Goal: Obtain resource: Obtain resource

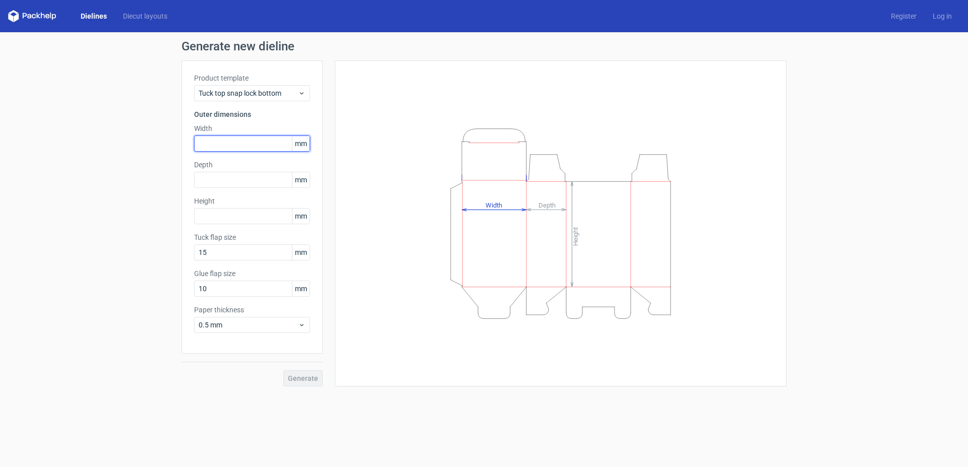
click at [260, 141] on input "text" at bounding box center [252, 144] width 116 height 16
click at [272, 97] on span "Tuck top snap lock bottom" at bounding box center [248, 93] width 99 height 10
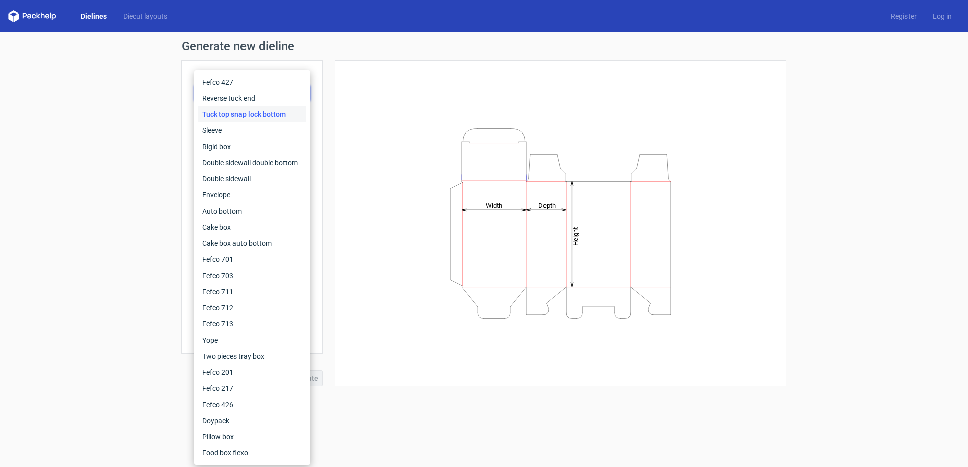
click at [397, 213] on div "Height Depth Width" at bounding box center [560, 223] width 427 height 301
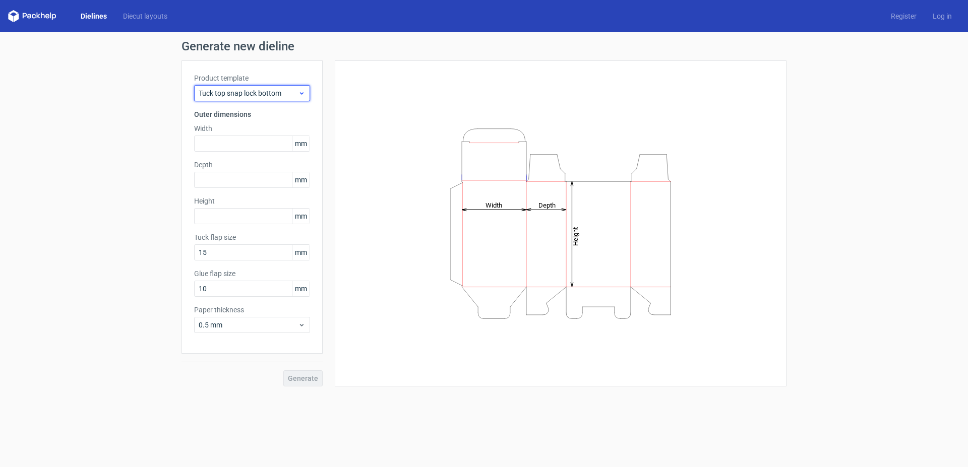
click at [284, 90] on span "Tuck top snap lock bottom" at bounding box center [248, 93] width 99 height 10
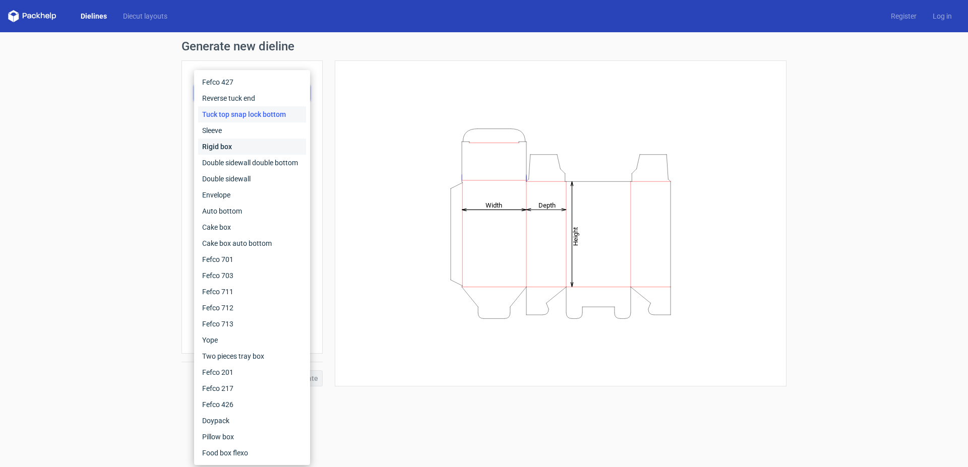
click at [257, 142] on div "Rigid box" at bounding box center [252, 147] width 108 height 16
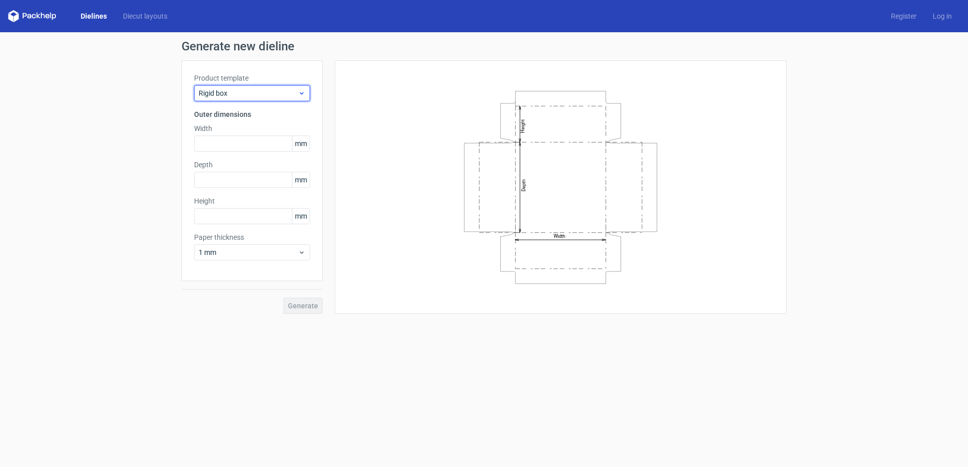
click at [259, 98] on span "Rigid box" at bounding box center [248, 93] width 99 height 10
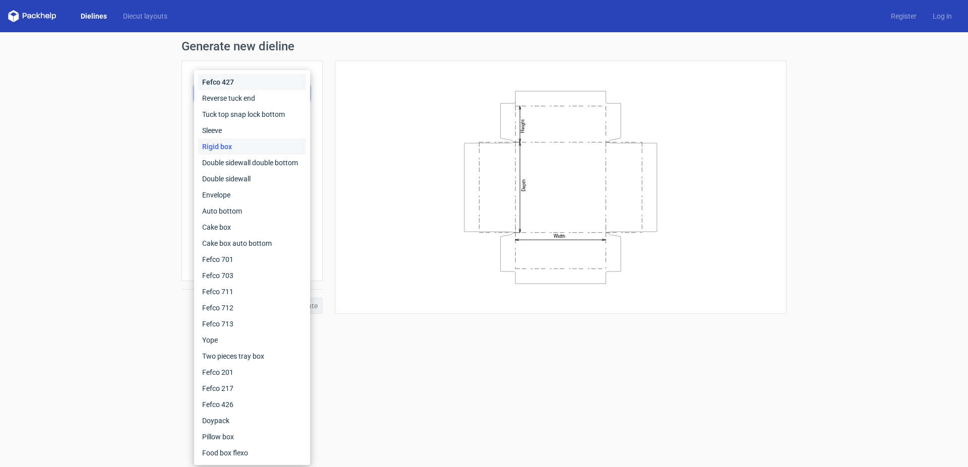
click at [258, 80] on div "Fefco 427" at bounding box center [252, 82] width 108 height 16
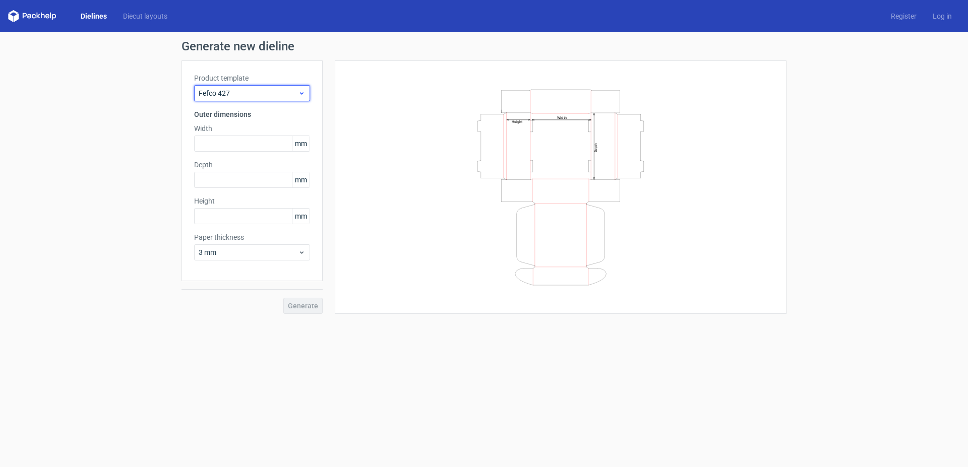
click at [249, 95] on span "Fefco 427" at bounding box center [248, 93] width 99 height 10
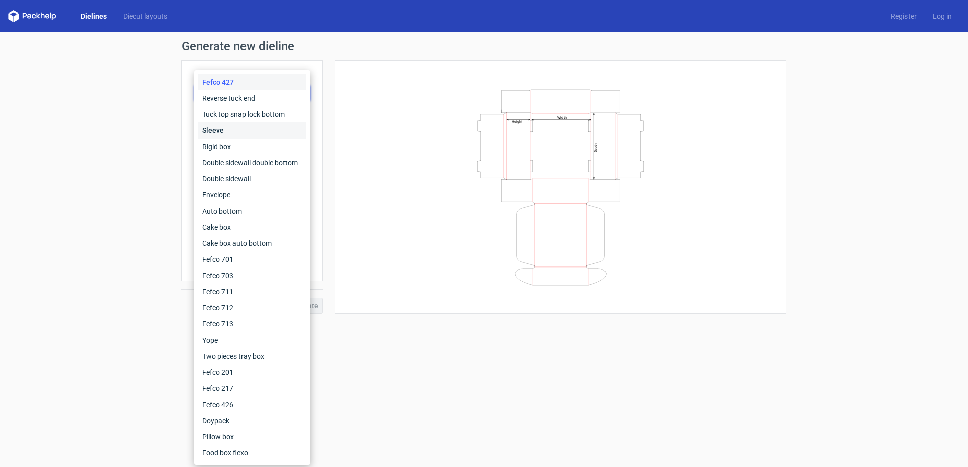
click at [243, 133] on div "Sleeve" at bounding box center [252, 131] width 108 height 16
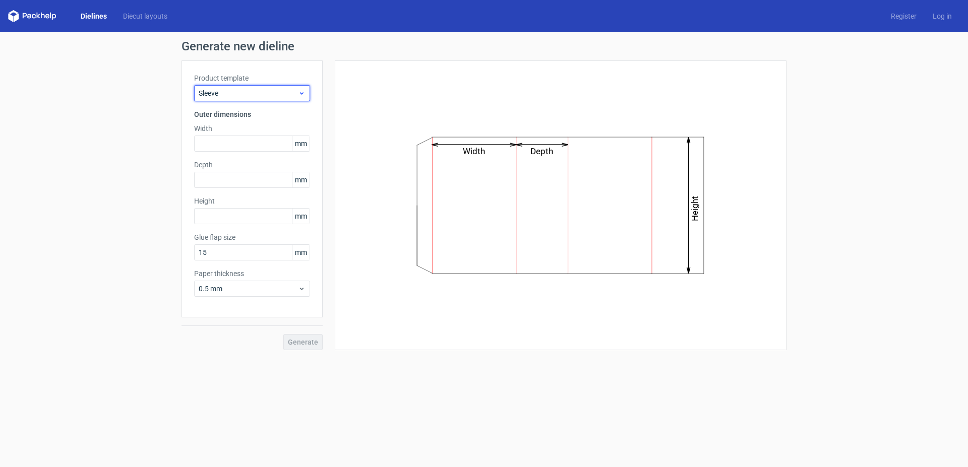
click at [255, 97] on span "Sleeve" at bounding box center [248, 93] width 99 height 10
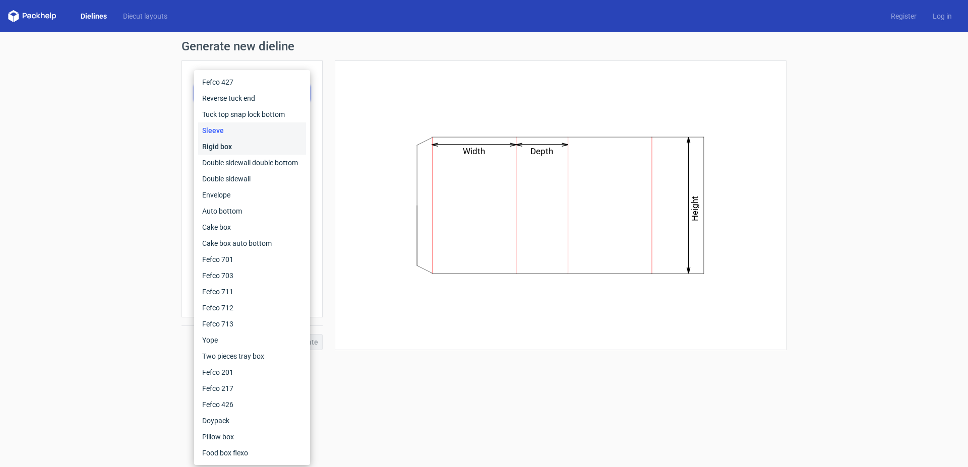
click at [251, 144] on div "Rigid box" at bounding box center [252, 147] width 108 height 16
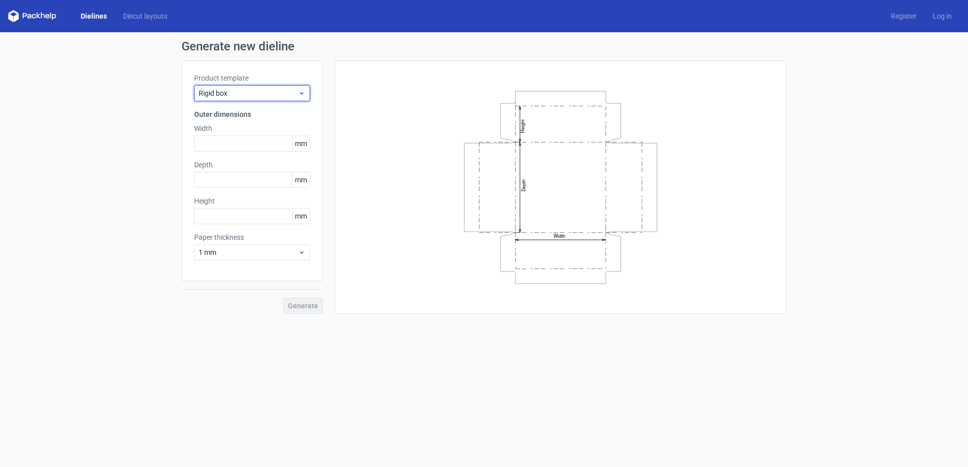
click at [265, 92] on span "Rigid box" at bounding box center [248, 93] width 99 height 10
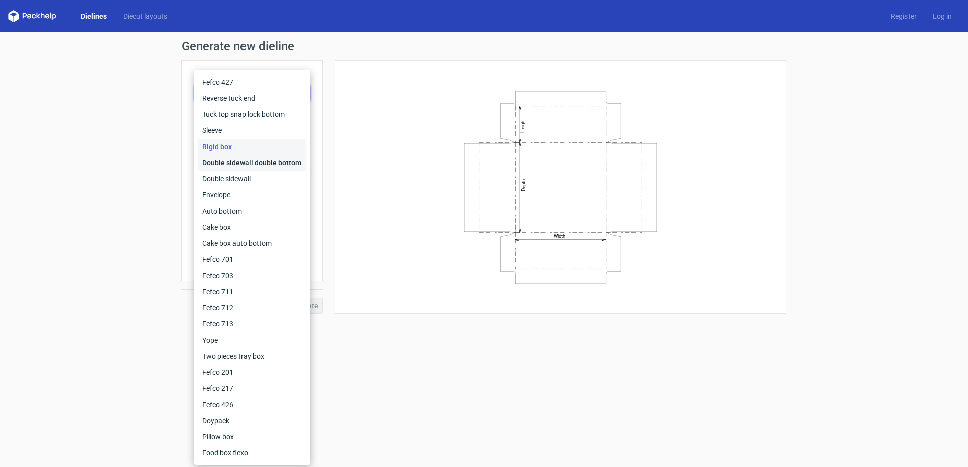
click at [256, 163] on div "Double sidewall double bottom" at bounding box center [252, 163] width 108 height 16
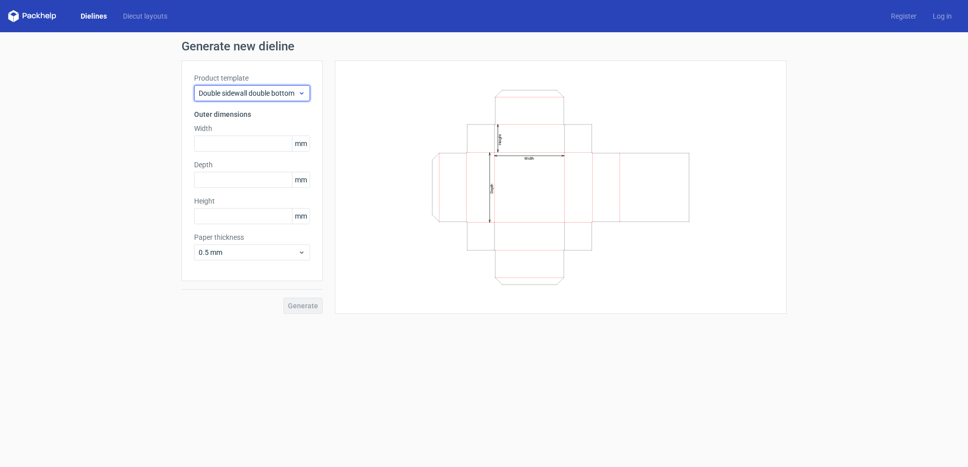
click at [268, 95] on span "Double sidewall double bottom" at bounding box center [248, 93] width 99 height 10
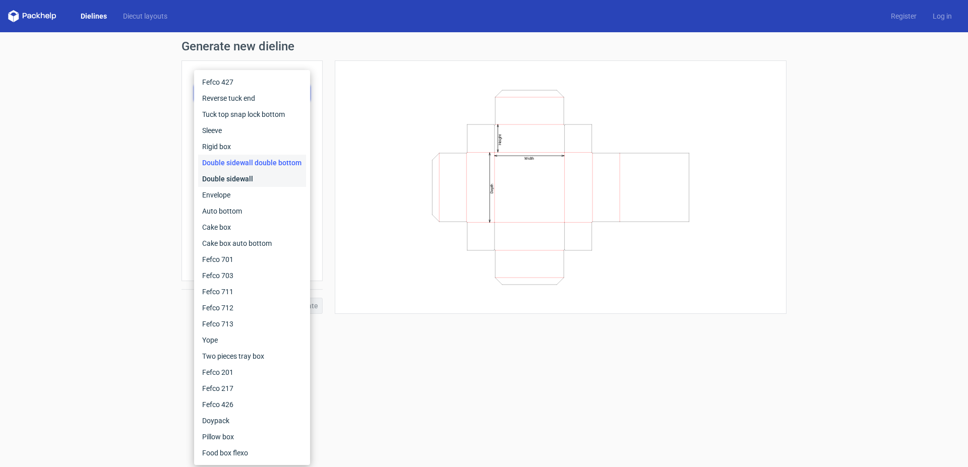
click at [259, 182] on div "Double sidewall" at bounding box center [252, 179] width 108 height 16
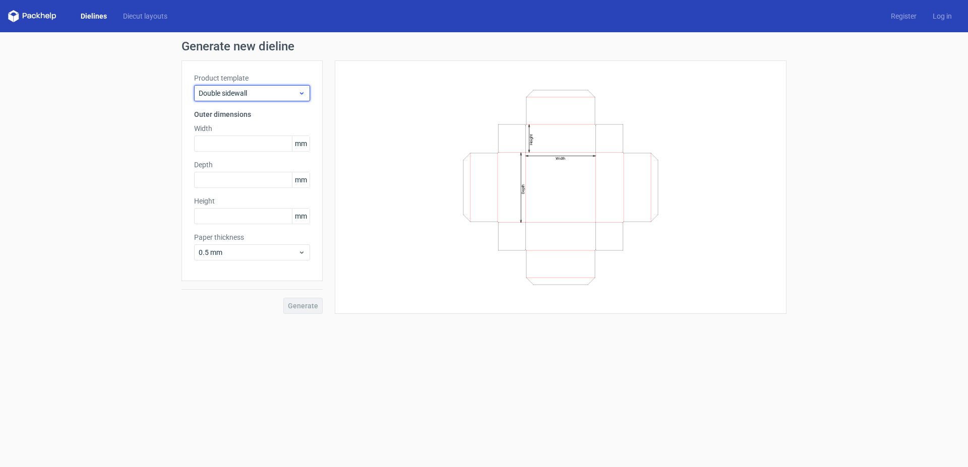
click at [267, 95] on span "Double sidewall" at bounding box center [248, 93] width 99 height 10
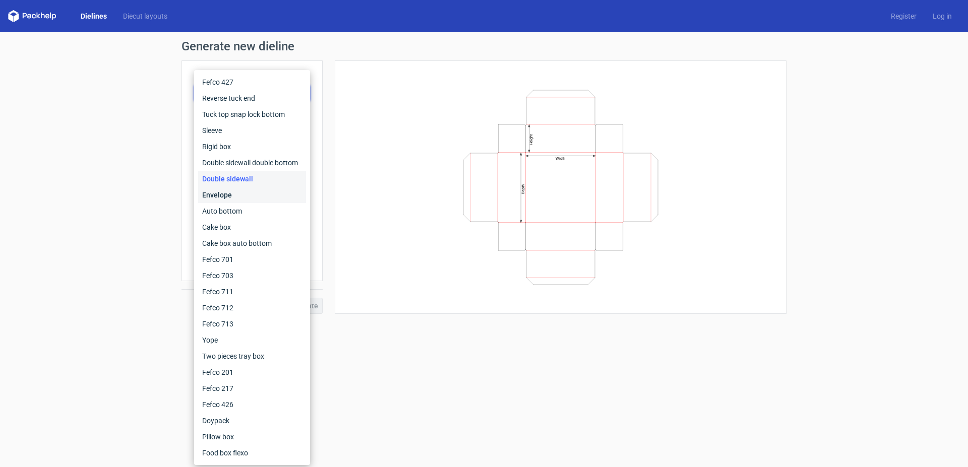
click at [249, 195] on div "Envelope" at bounding box center [252, 195] width 108 height 16
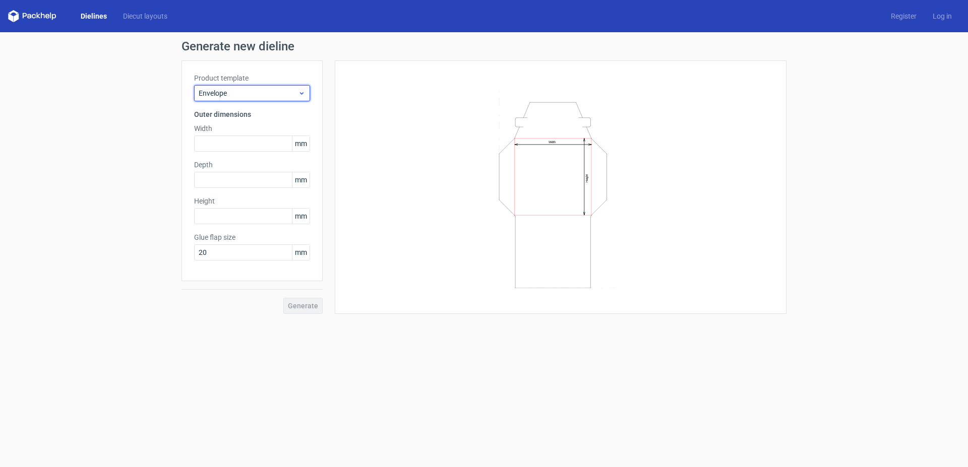
click at [270, 93] on span "Envelope" at bounding box center [248, 93] width 99 height 10
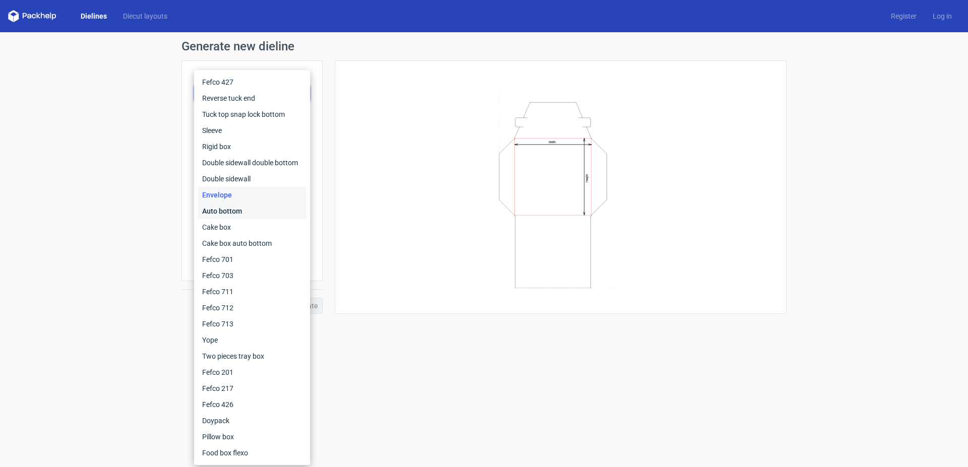
click at [250, 213] on div "Auto bottom" at bounding box center [252, 211] width 108 height 16
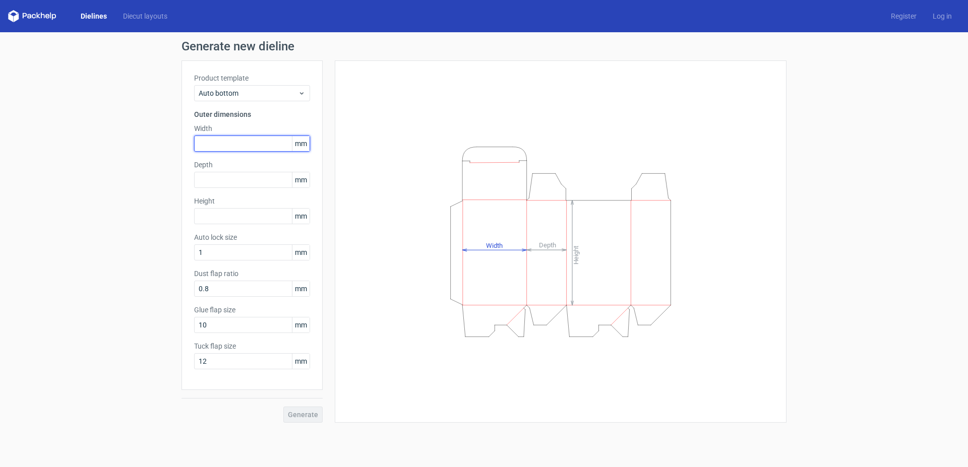
click at [240, 141] on input "text" at bounding box center [252, 144] width 116 height 16
type input "168"
click at [209, 220] on input "text" at bounding box center [252, 216] width 116 height 16
type input "207"
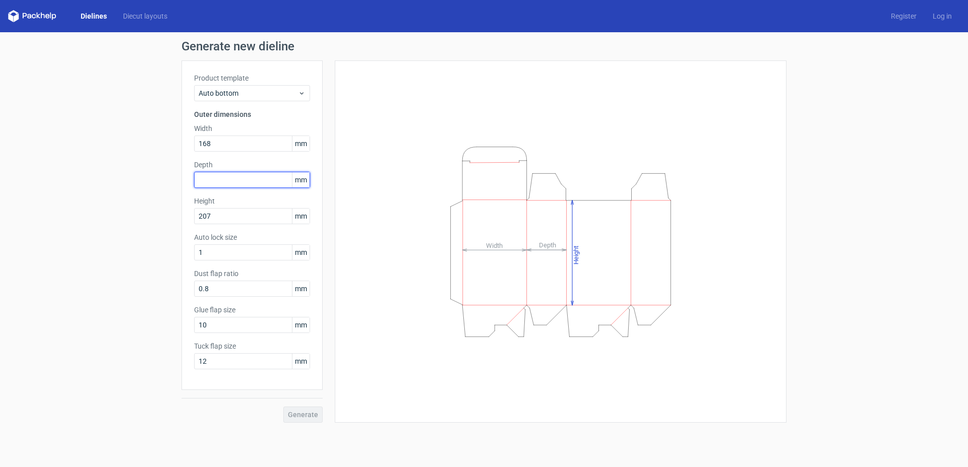
click at [237, 179] on input "text" at bounding box center [252, 180] width 116 height 16
type input "53"
click at [301, 415] on span "Generate" at bounding box center [303, 414] width 30 height 7
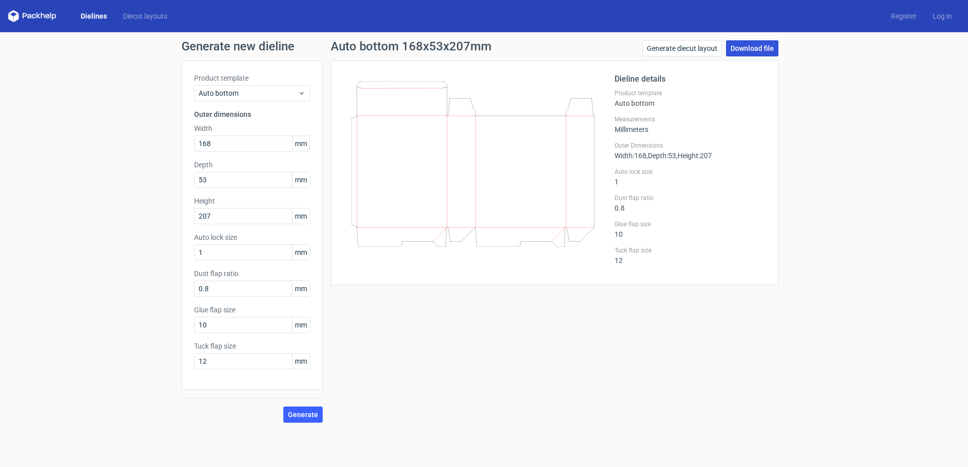
click at [761, 54] on link "Download file" at bounding box center [752, 48] width 52 height 16
click at [714, 49] on link "Generate diecut layout" at bounding box center [682, 48] width 80 height 16
click at [769, 48] on link "Download file" at bounding box center [752, 48] width 52 height 16
